Goal: Task Accomplishment & Management: Complete application form

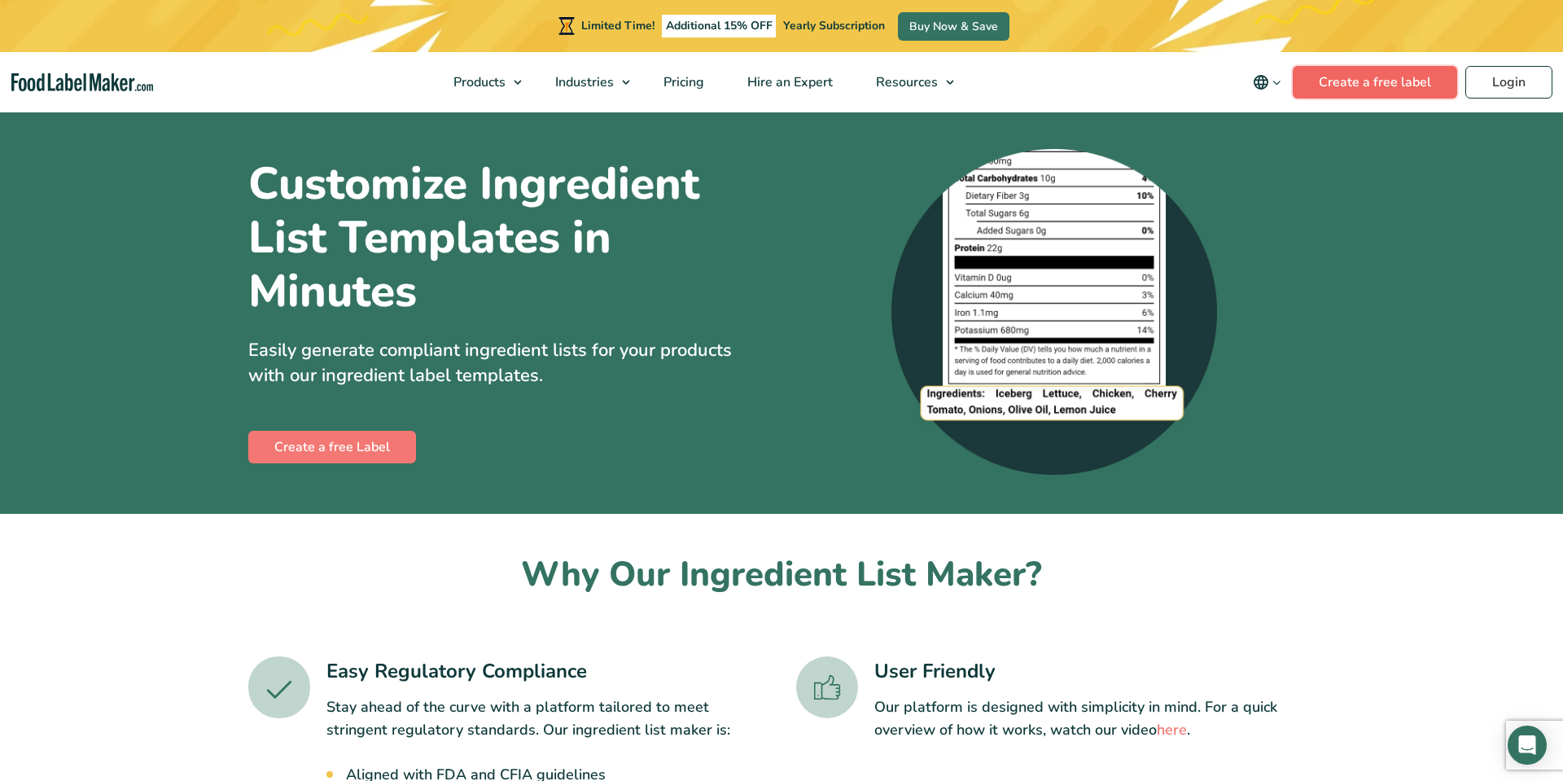
click at [1326, 79] on link "Create a free label" at bounding box center [1375, 82] width 164 height 33
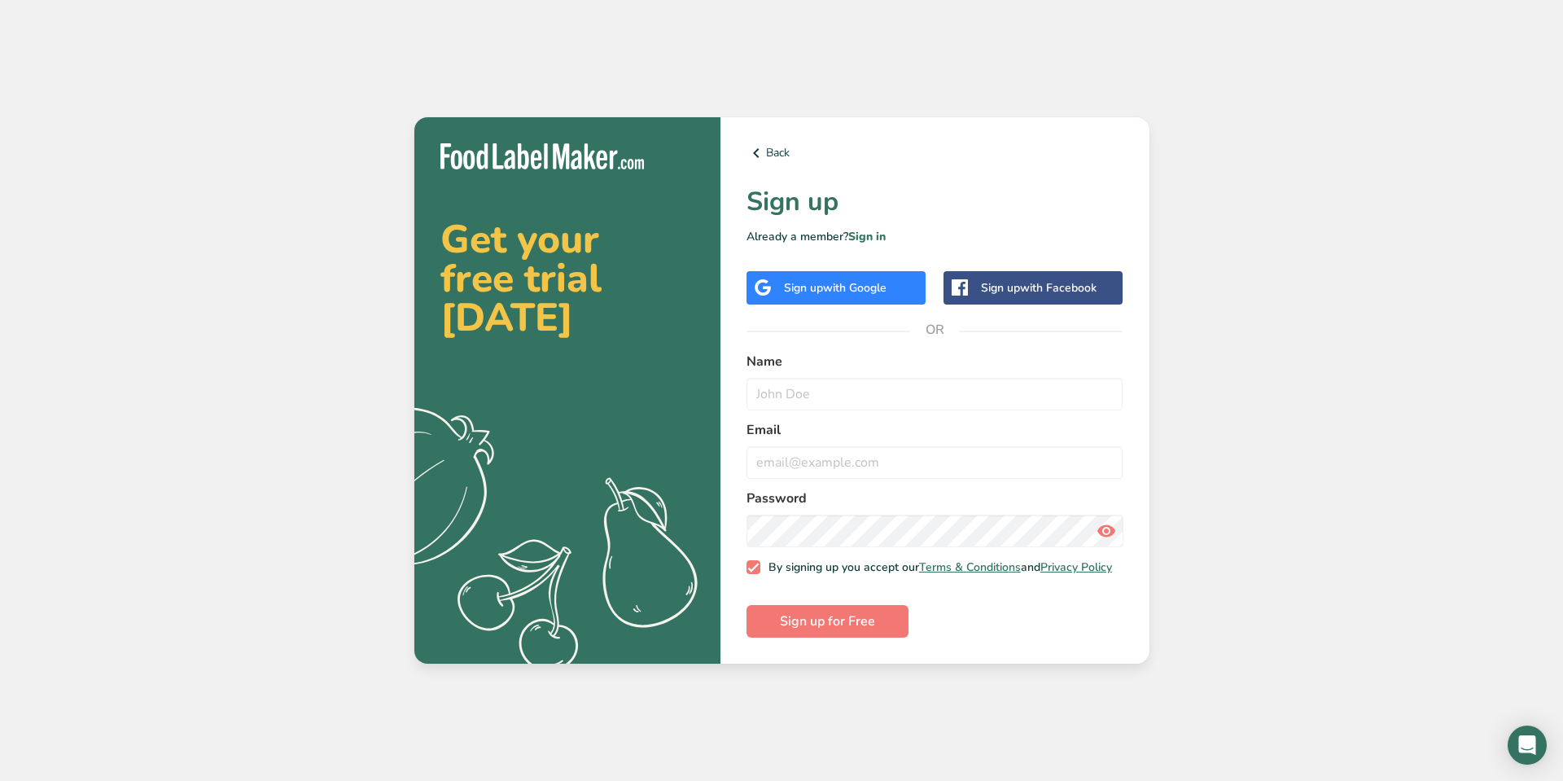
click at [843, 280] on span "with Google" at bounding box center [855, 287] width 64 height 15
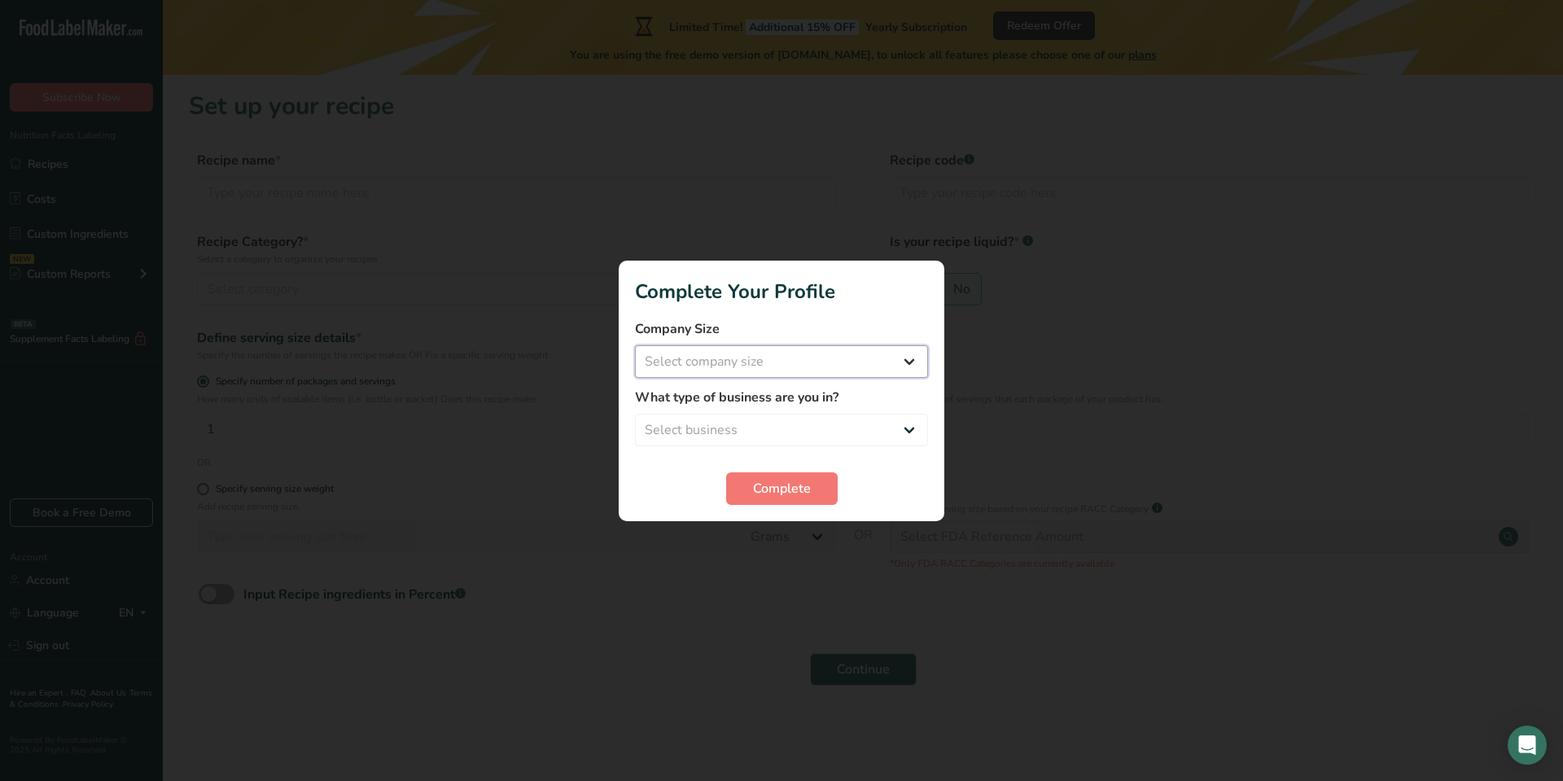
click at [707, 371] on select "Select company size Fewer than 10 Employees 10 to 50 Employees 51 to 500 Employ…" at bounding box center [781, 361] width 293 height 33
click at [668, 498] on div "Complete" at bounding box center [781, 488] width 293 height 33
click at [764, 496] on span "Complete" at bounding box center [782, 489] width 58 height 20
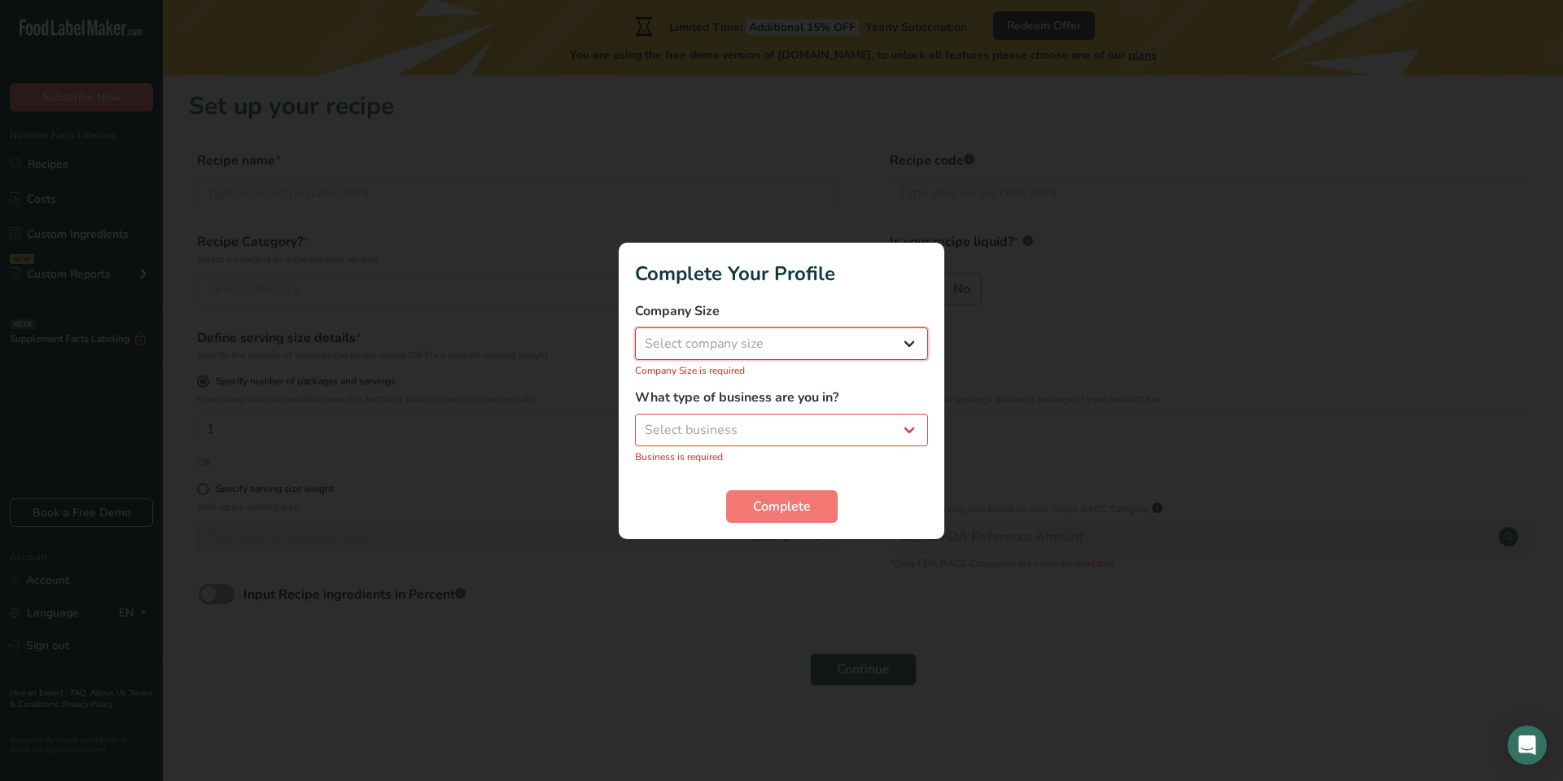
click at [707, 342] on select "Select company size Fewer than 10 Employees 10 to 50 Employees 51 to 500 Employ…" at bounding box center [781, 343] width 293 height 33
select select "1"
click at [635, 335] on select "Select company size Fewer than 10 Employees 10 to 50 Employees 51 to 500 Employ…" at bounding box center [781, 343] width 293 height 33
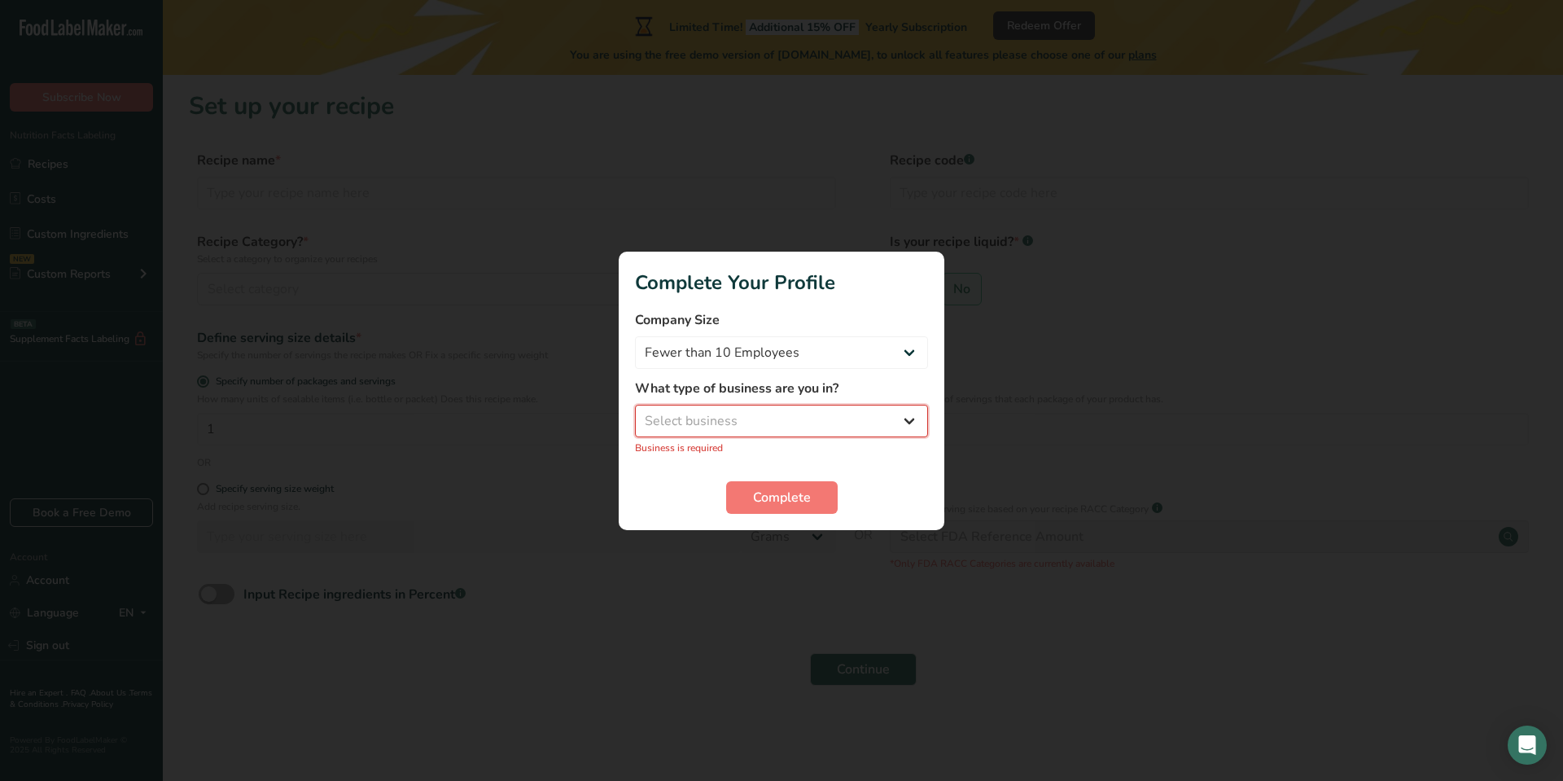
click at [675, 418] on select "Select business Packaged Food Manufacturer Restaurant & Cafe Bakery Meal Plans …" at bounding box center [781, 421] width 293 height 33
select select "8"
click at [635, 413] on select "Select business Packaged Food Manufacturer Restaurant & Cafe Bakery Meal Plans …" at bounding box center [781, 421] width 293 height 33
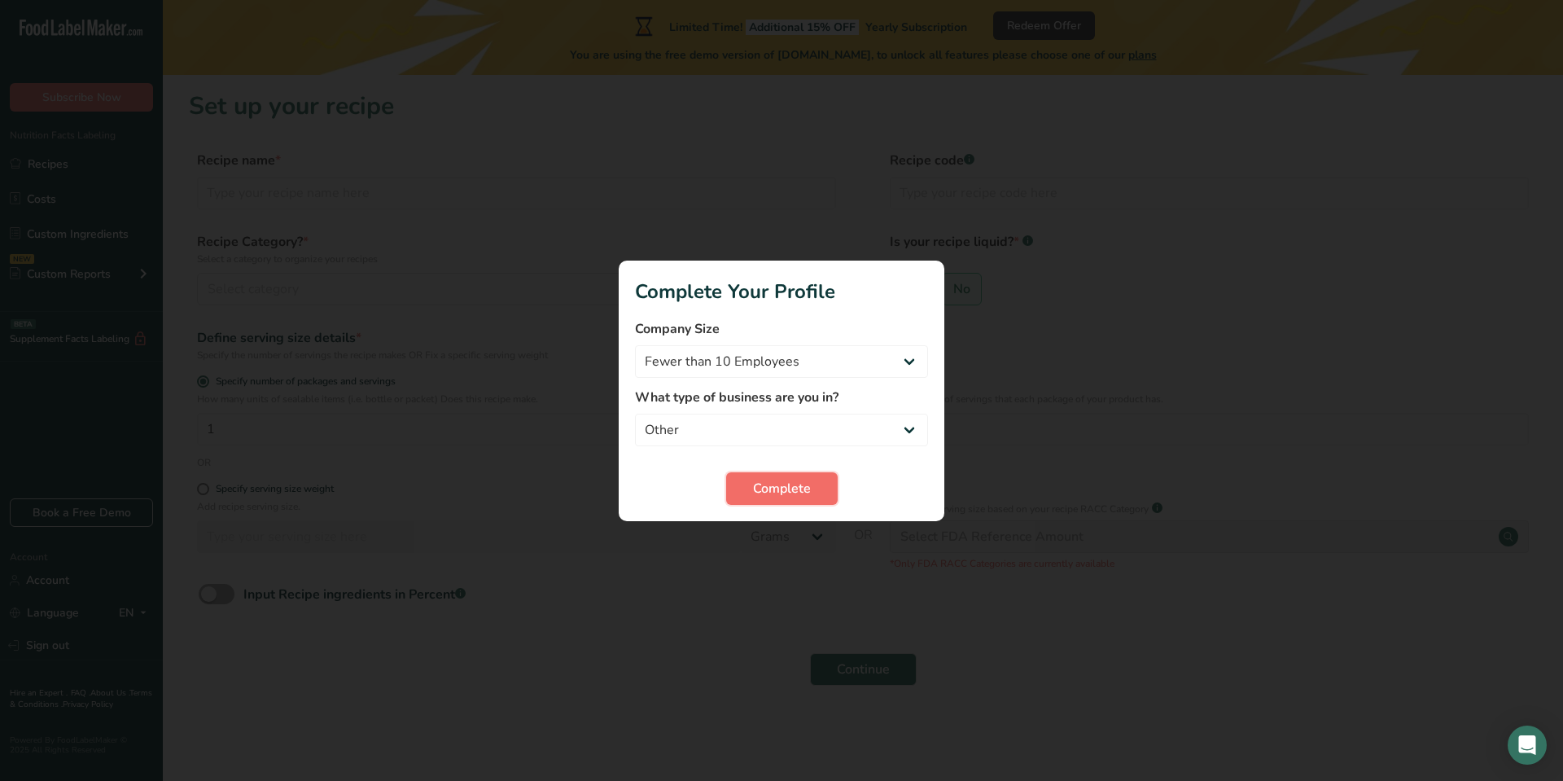
click at [751, 498] on button "Complete" at bounding box center [782, 488] width 112 height 33
